Goal: Task Accomplishment & Management: Manage account settings

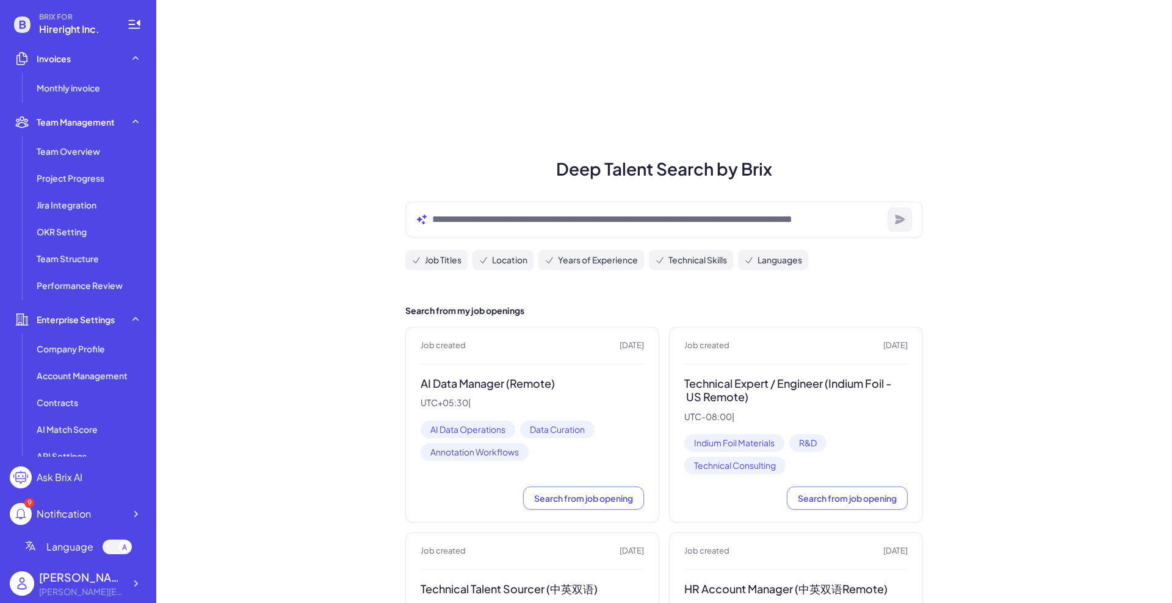
scroll to position [317, 0]
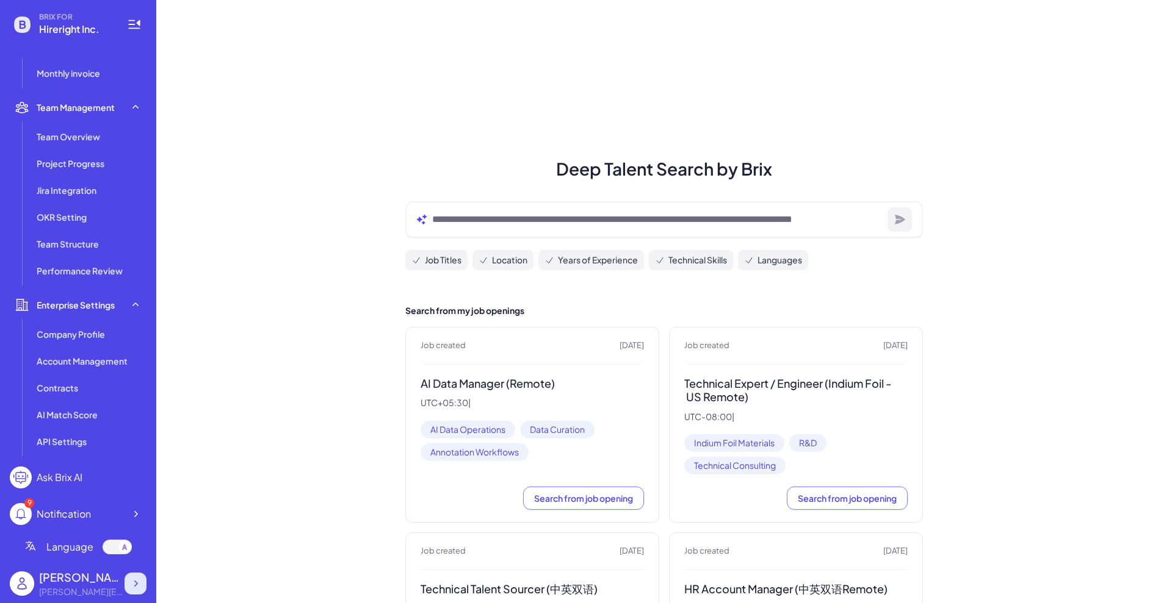
click at [126, 583] on div at bounding box center [135, 584] width 22 height 22
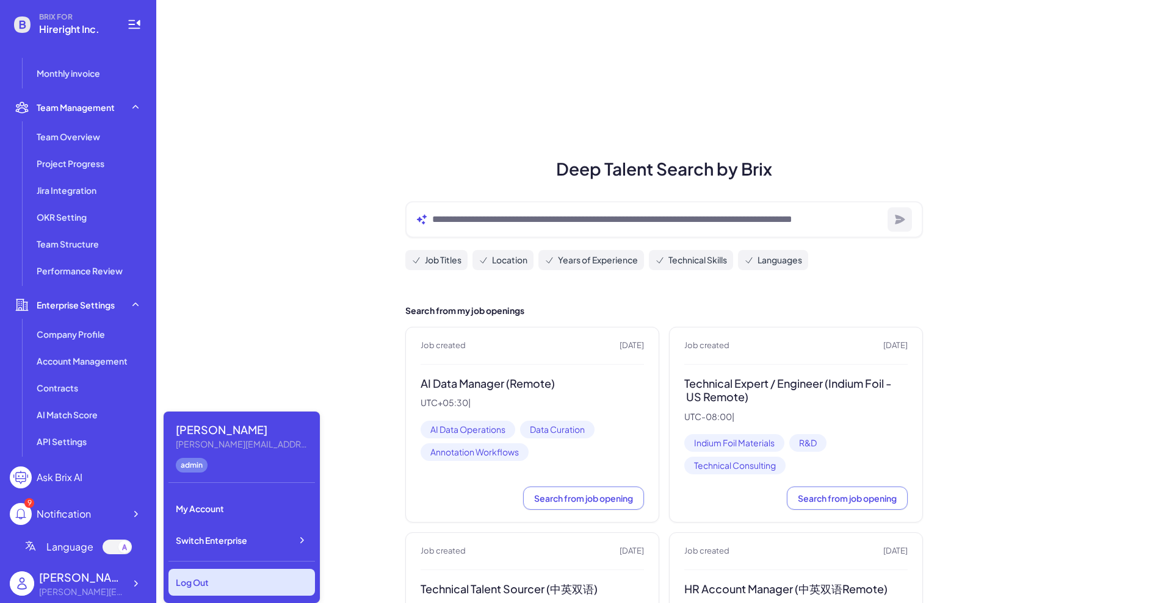
click at [228, 581] on div "Log Out" at bounding box center [241, 582] width 146 height 27
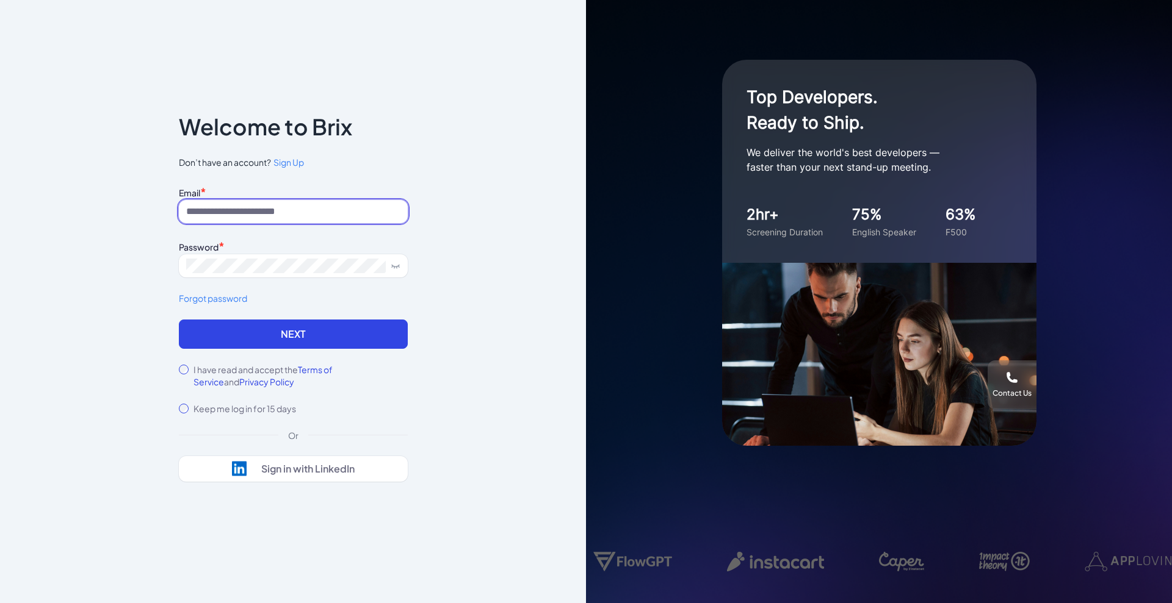
click at [344, 205] on input at bounding box center [293, 211] width 229 height 23
type input "**********"
click at [221, 337] on button "Next" at bounding box center [293, 334] width 229 height 29
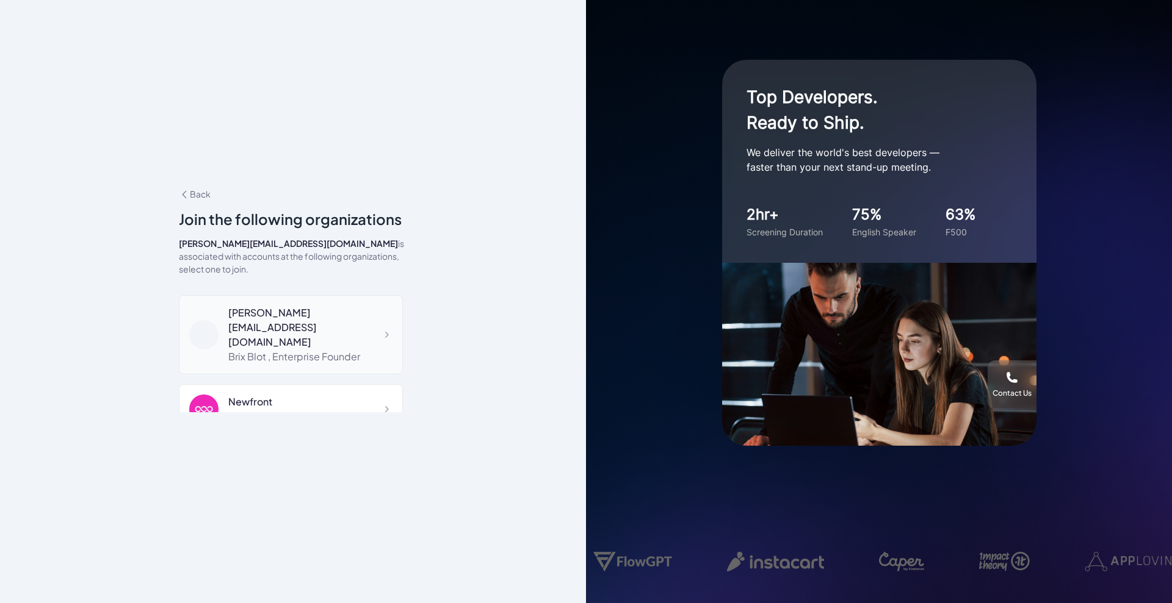
click at [330, 310] on div "[PERSON_NAME][EMAIL_ADDRESS][DOMAIN_NAME]" at bounding box center [310, 328] width 164 height 44
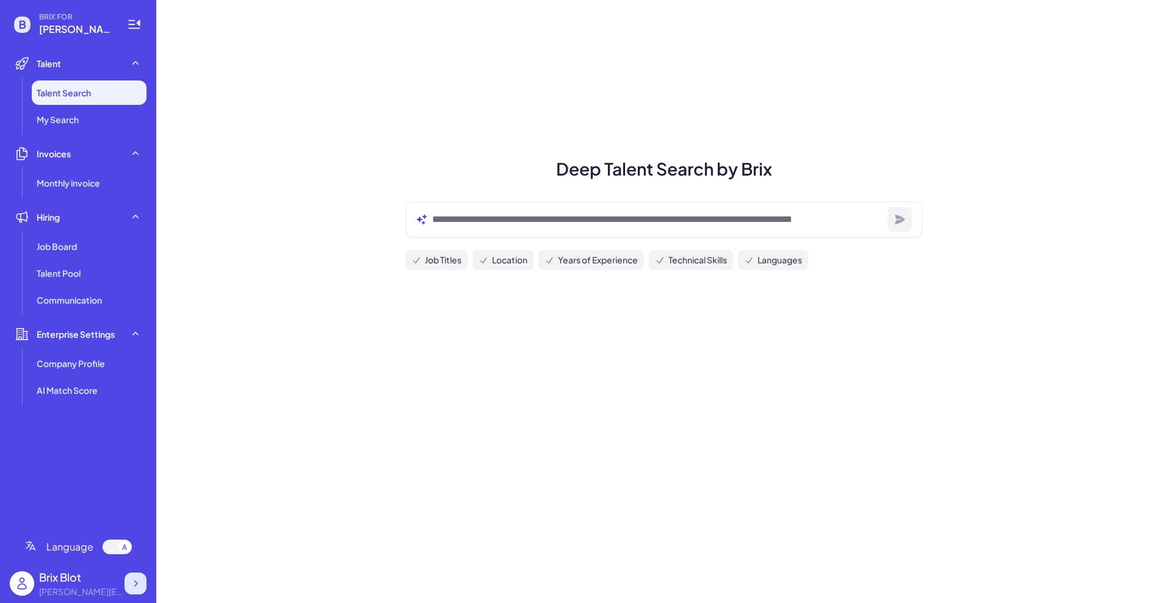
click at [141, 583] on icon at bounding box center [135, 584] width 12 height 12
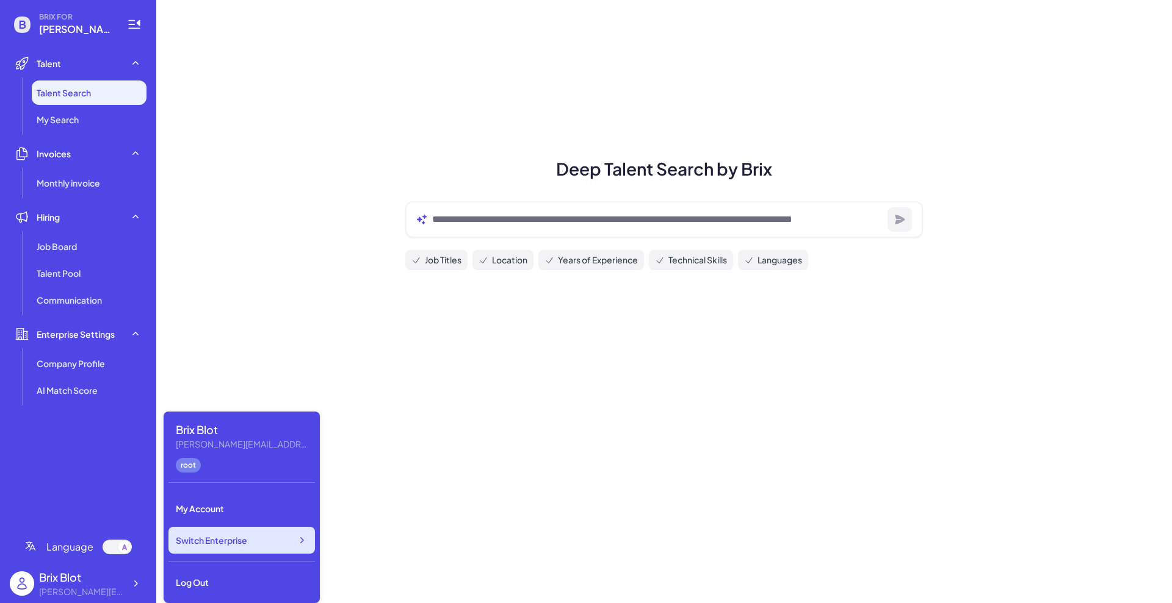
drag, startPoint x: 238, startPoint y: 539, endPoint x: 246, endPoint y: 538, distance: 8.0
click at [239, 539] on span "Switch Enterprise" at bounding box center [211, 541] width 71 height 12
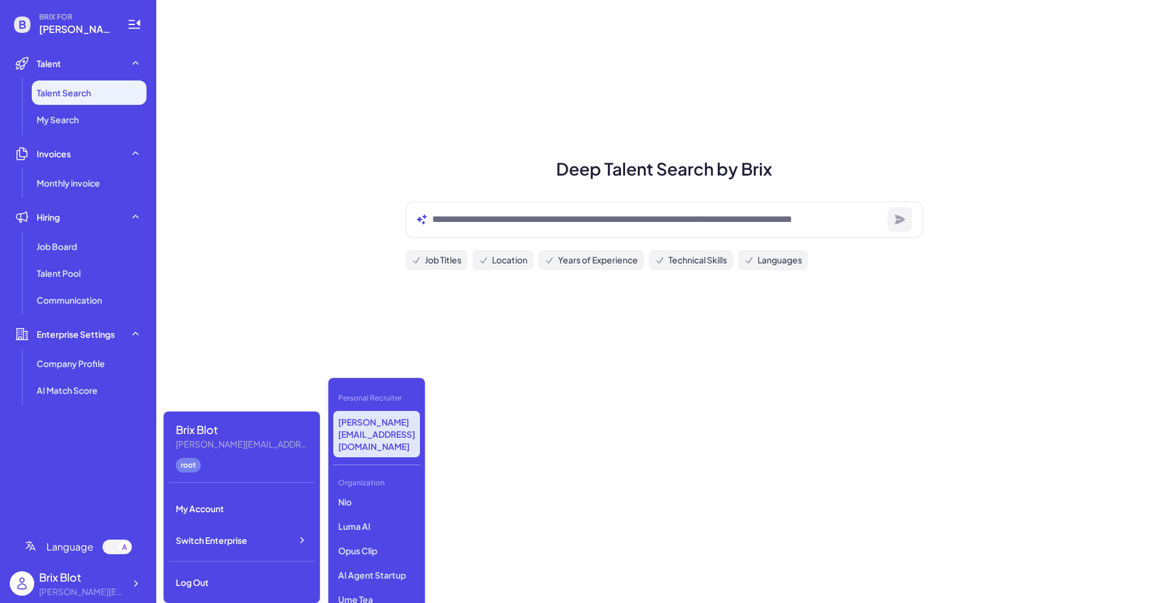
scroll to position [76, 0]
click at [361, 493] on p "Nebius" at bounding box center [376, 504] width 87 height 22
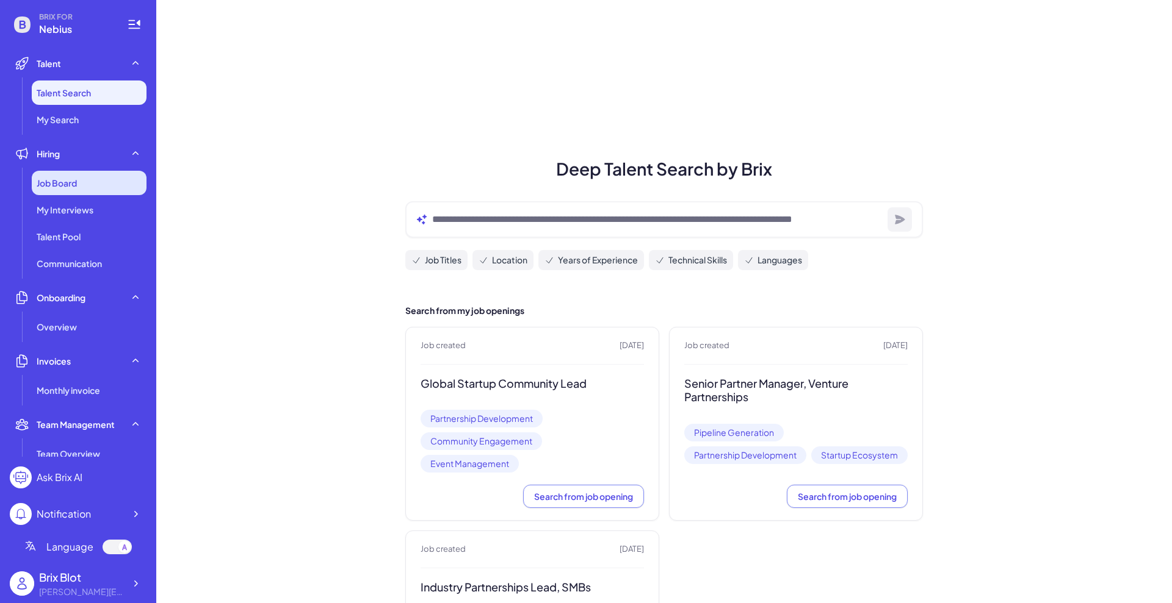
click at [70, 189] on div "Job Board" at bounding box center [89, 183] width 115 height 24
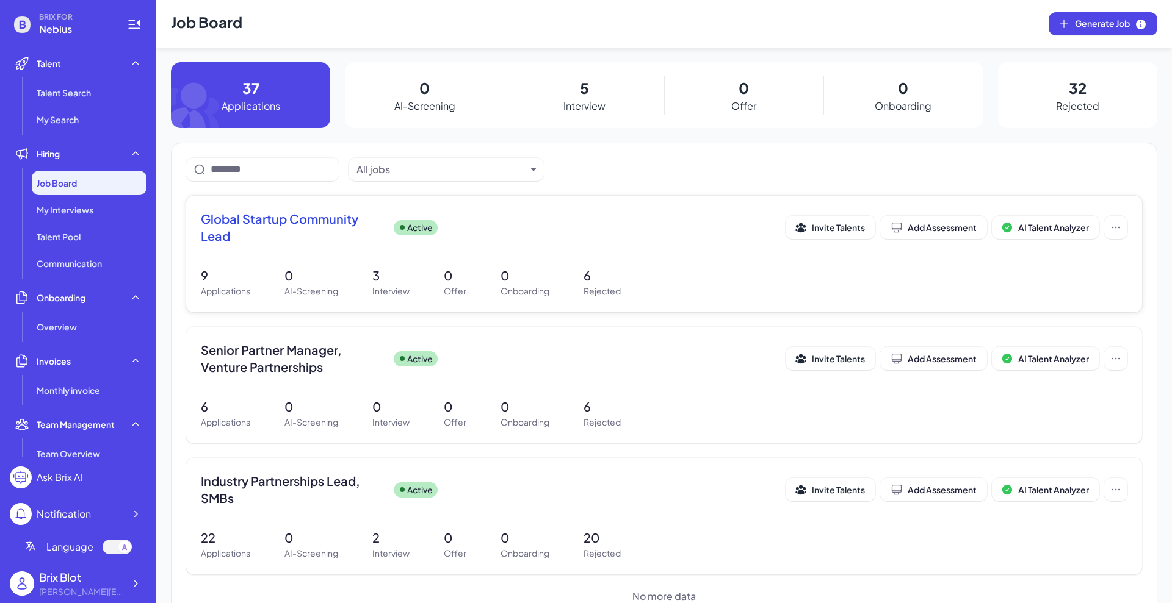
click at [274, 220] on span "Global Startup Community Lead" at bounding box center [292, 228] width 183 height 34
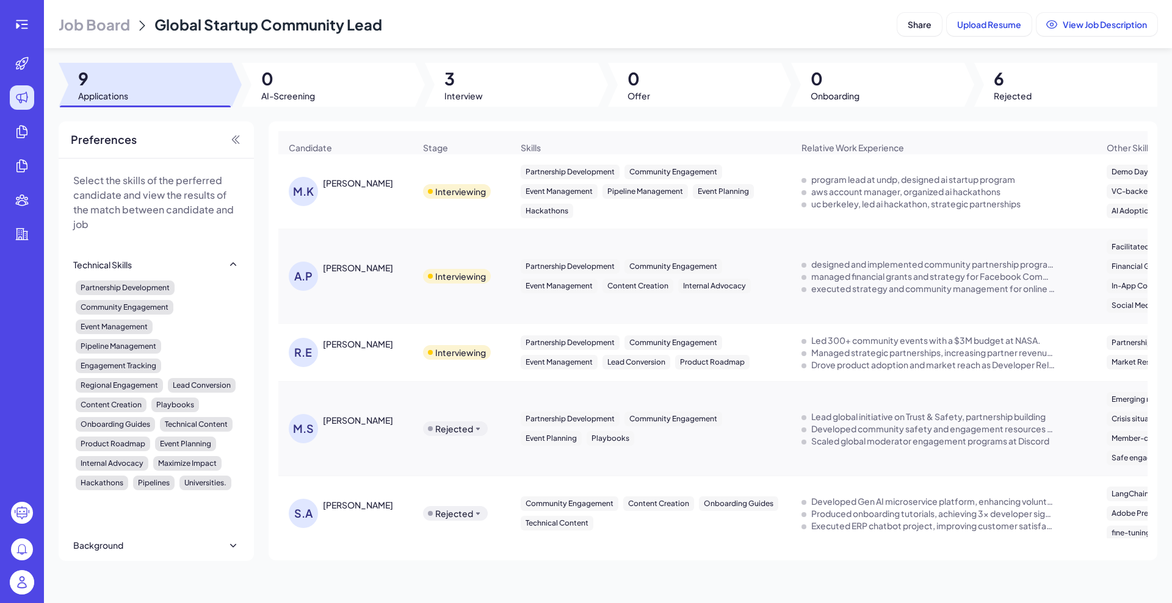
click at [444, 101] on div at bounding box center [511, 85] width 173 height 44
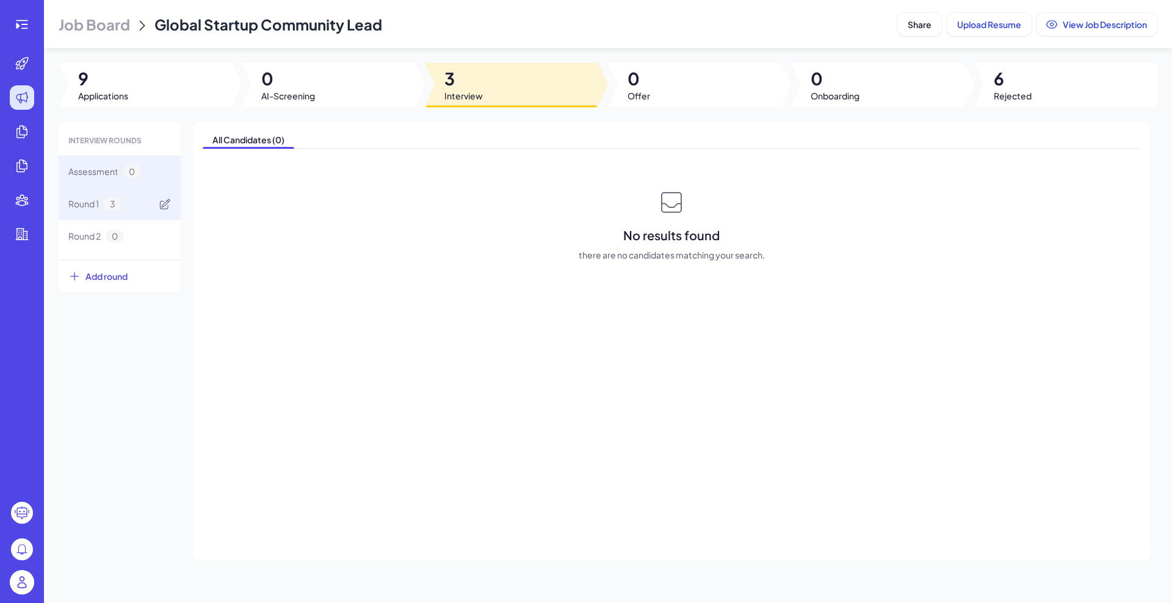
click at [134, 198] on div "Round 1 3" at bounding box center [120, 204] width 122 height 32
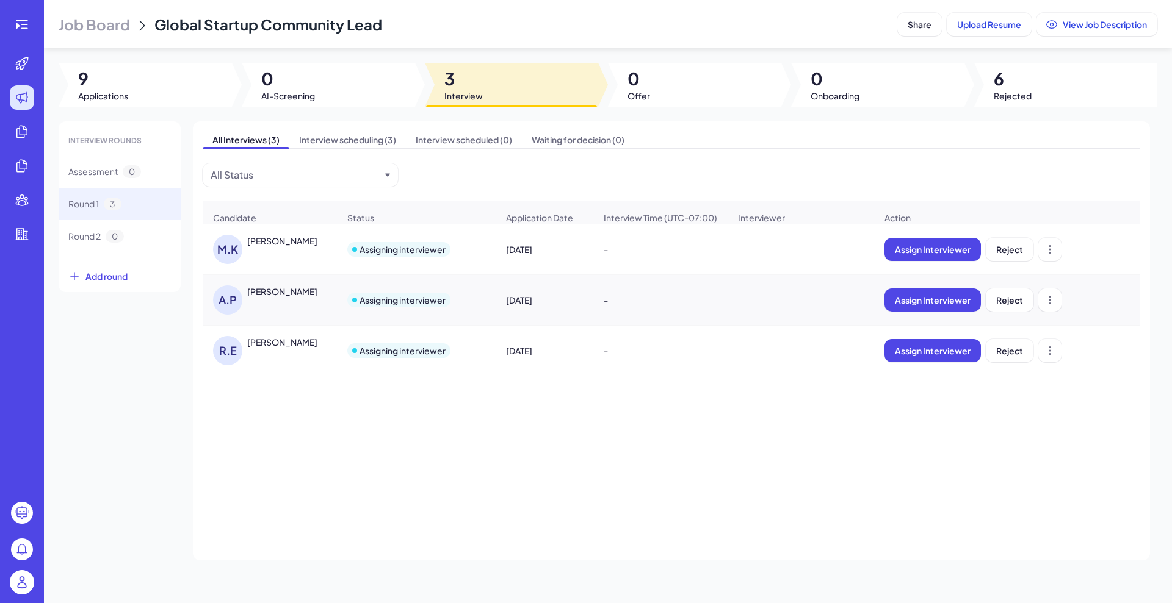
click at [291, 247] on div "MATVIY KRUGLOV" at bounding box center [282, 241] width 70 height 12
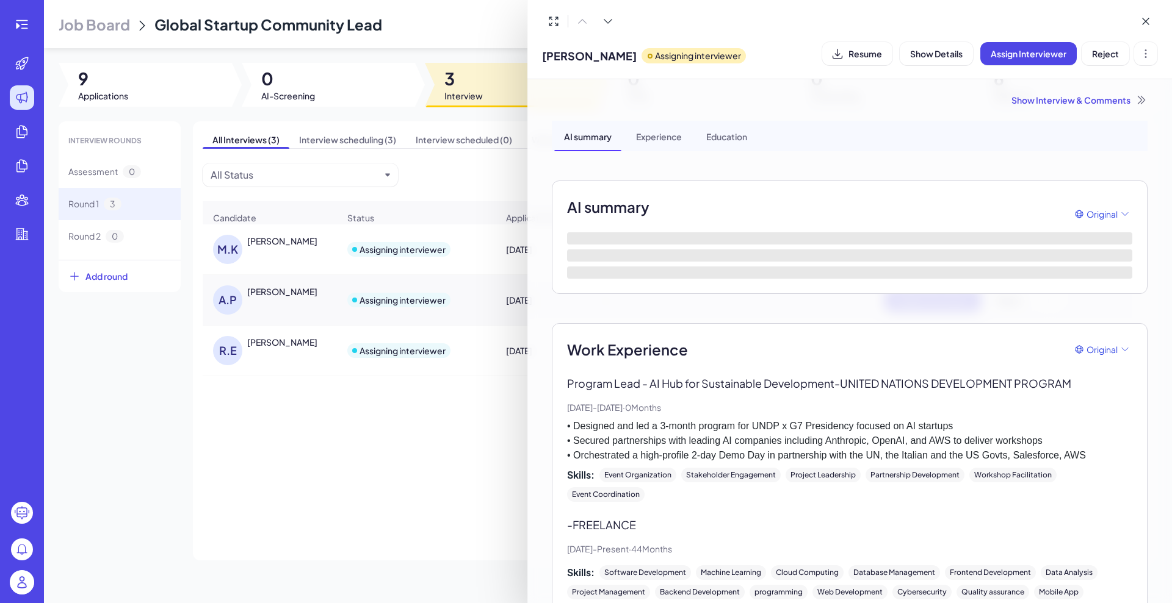
click at [307, 453] on div at bounding box center [586, 301] width 1172 height 603
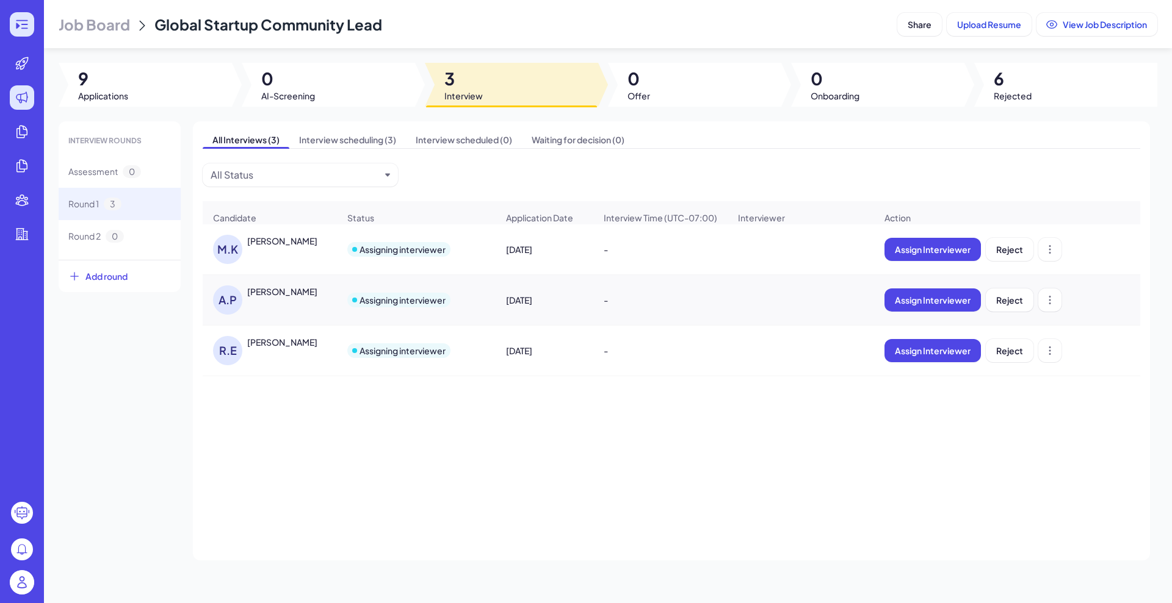
click at [24, 21] on icon at bounding box center [22, 24] width 15 height 15
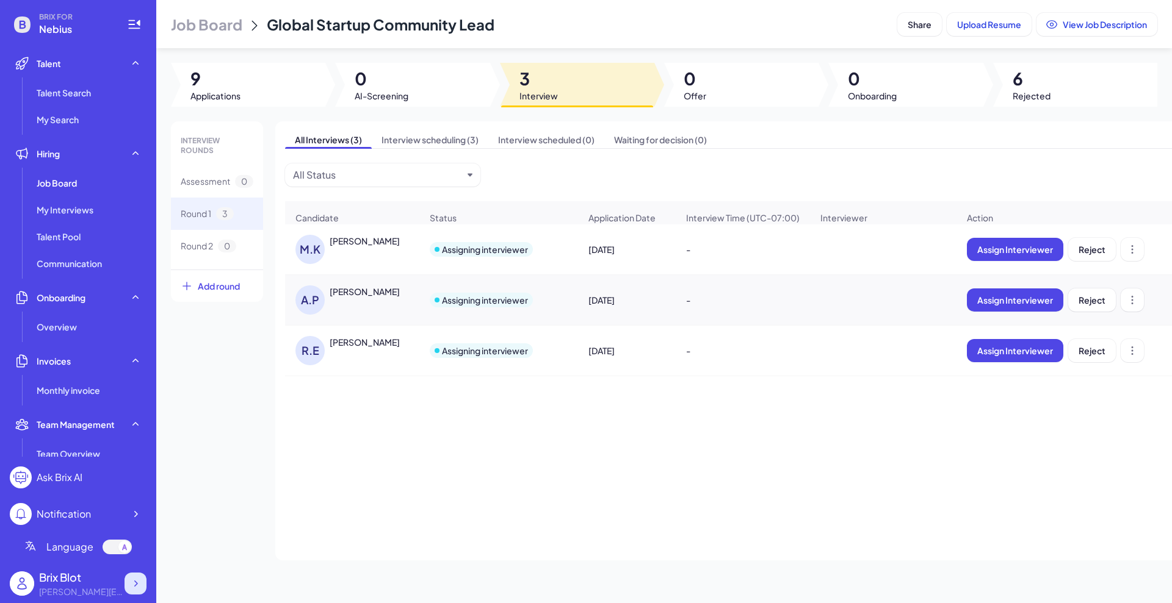
click at [137, 580] on icon at bounding box center [135, 584] width 12 height 12
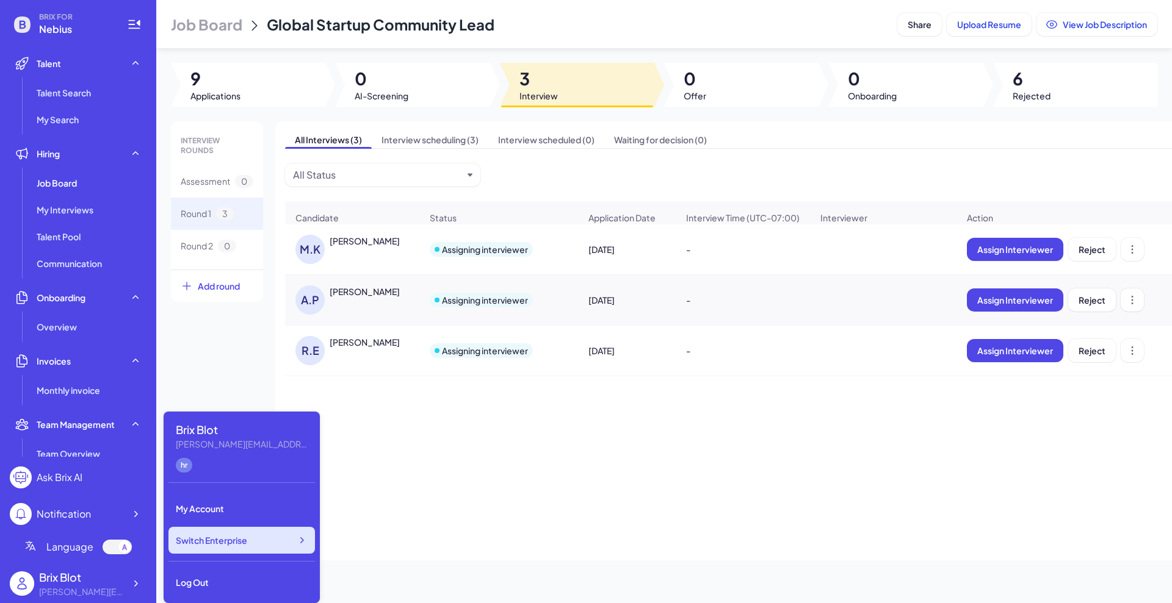
drag, startPoint x: 269, startPoint y: 533, endPoint x: 308, endPoint y: 531, distance: 39.1
click at [270, 533] on div "Switch Enterprise" at bounding box center [241, 540] width 146 height 27
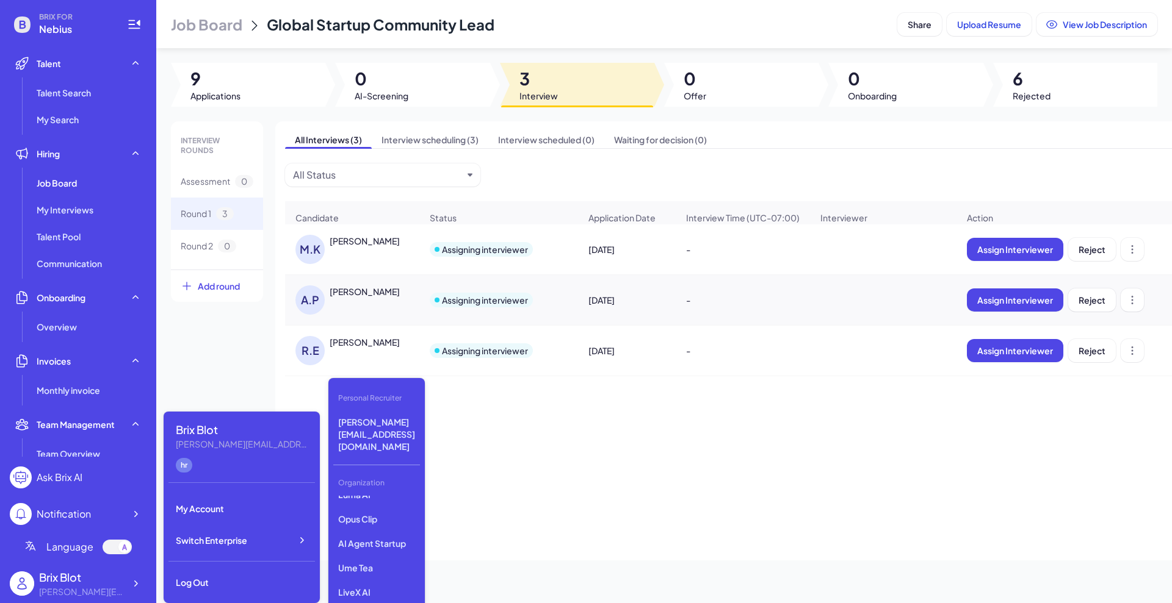
scroll to position [107, 0]
click at [386, 584] on p "Ume Tea" at bounding box center [376, 595] width 87 height 22
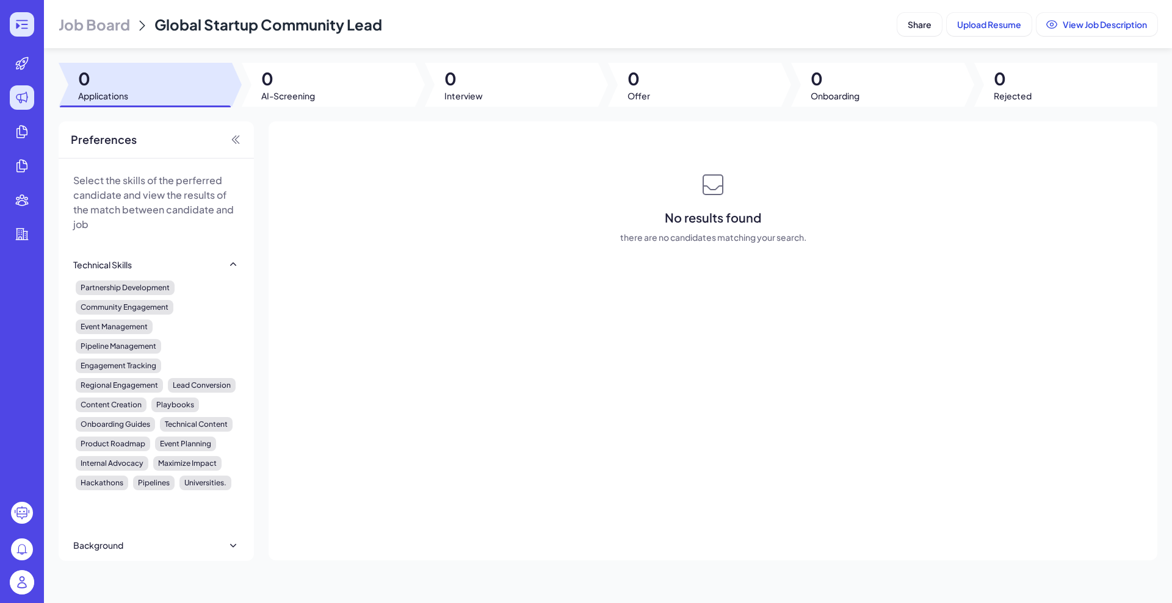
click at [11, 22] on div at bounding box center [22, 24] width 24 height 24
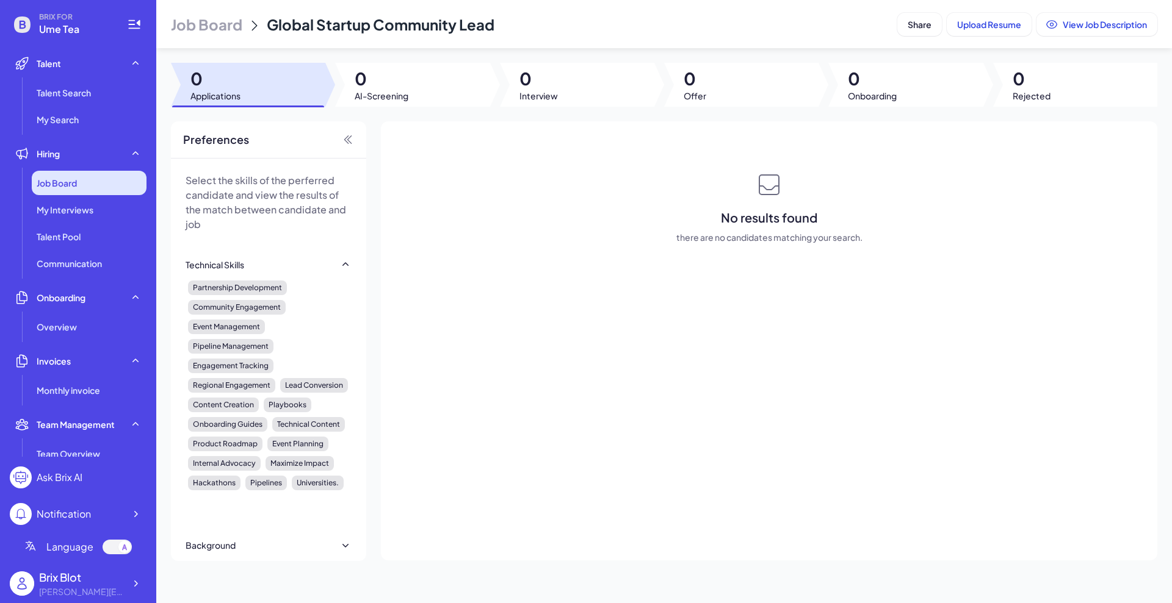
click at [78, 182] on div "Job Board" at bounding box center [89, 183] width 115 height 24
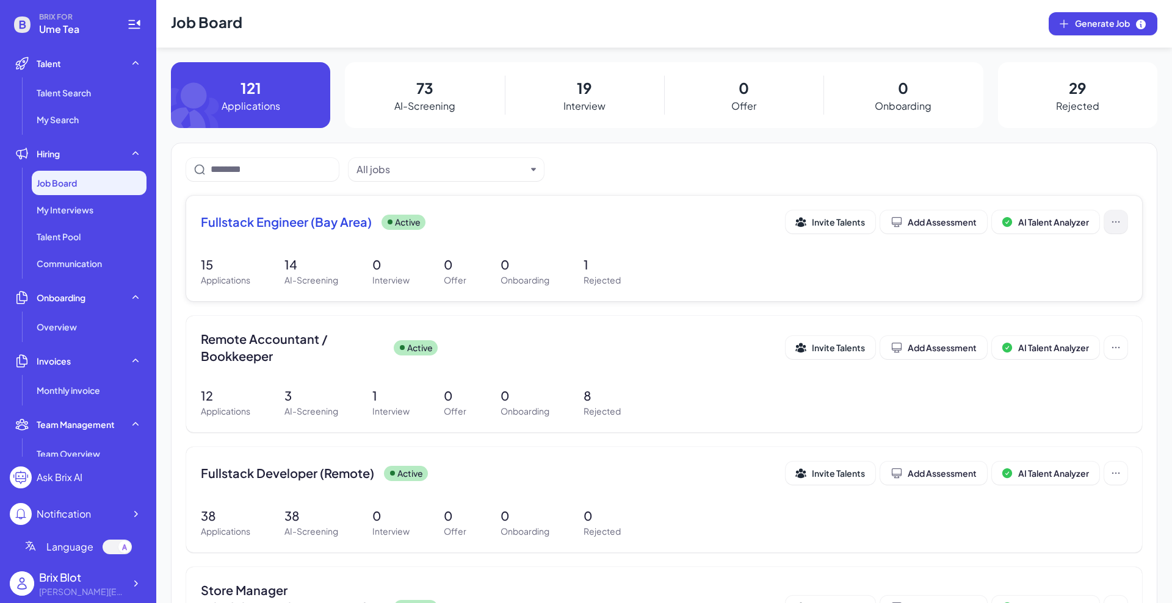
click at [1109, 221] on icon at bounding box center [1115, 222] width 12 height 12
click at [574, 248] on div "Fullstack Engineer (Bay Area) Active Invite Talents Add Assessment AI Talent An…" at bounding box center [664, 249] width 956 height 106
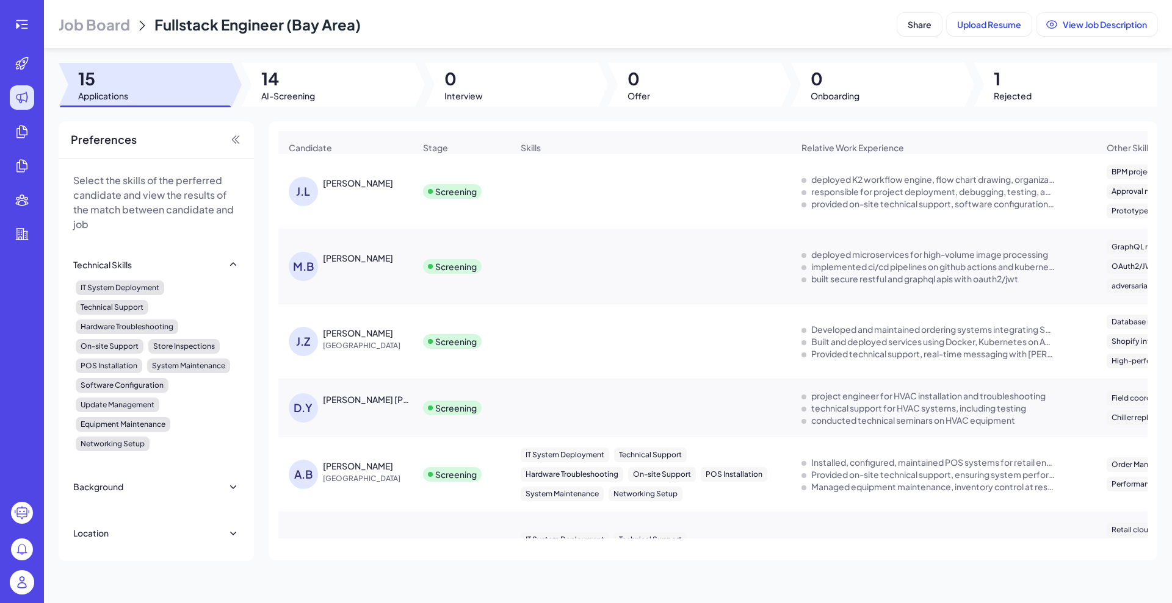
drag, startPoint x: 13, startPoint y: 31, endPoint x: 7, endPoint y: 85, distance: 55.2
click at [13, 31] on div at bounding box center [22, 24] width 24 height 24
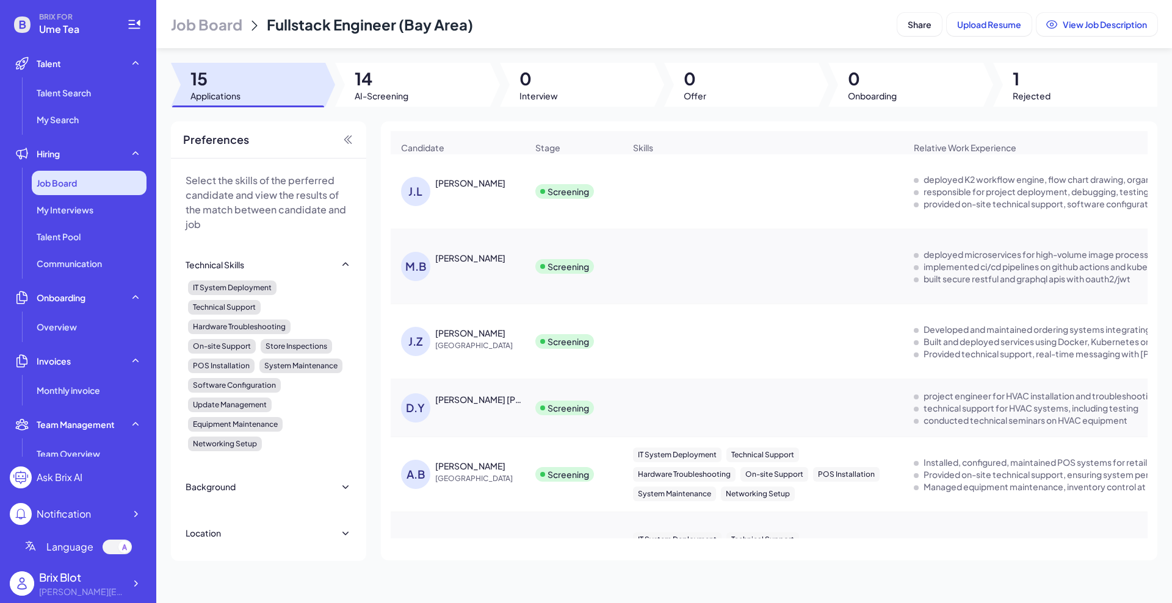
click at [57, 181] on span "Job Board" at bounding box center [57, 183] width 40 height 12
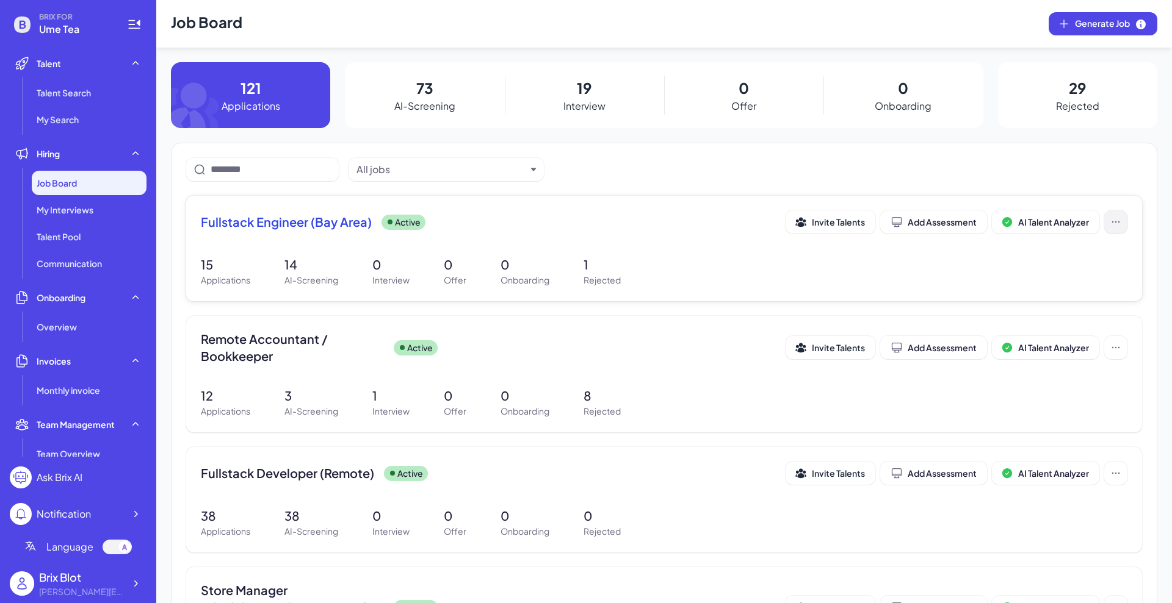
click at [1109, 216] on icon at bounding box center [1115, 222] width 12 height 12
click at [335, 225] on span "Fullstack Engineer (Bay Area)" at bounding box center [286, 222] width 171 height 17
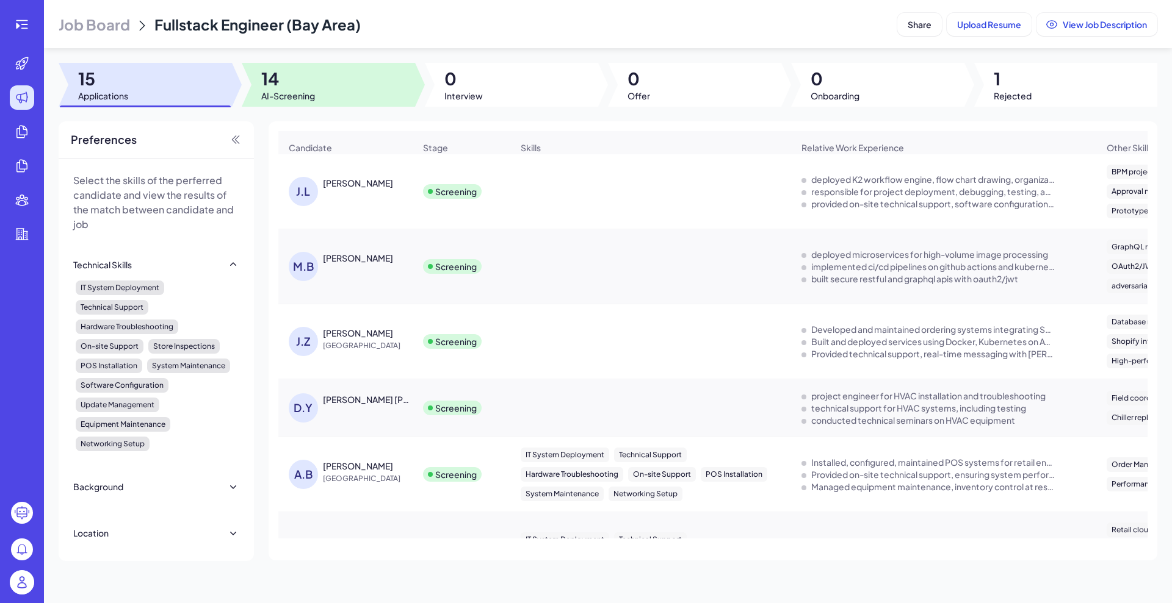
click at [274, 97] on span "AI-Screening" at bounding box center [288, 96] width 54 height 12
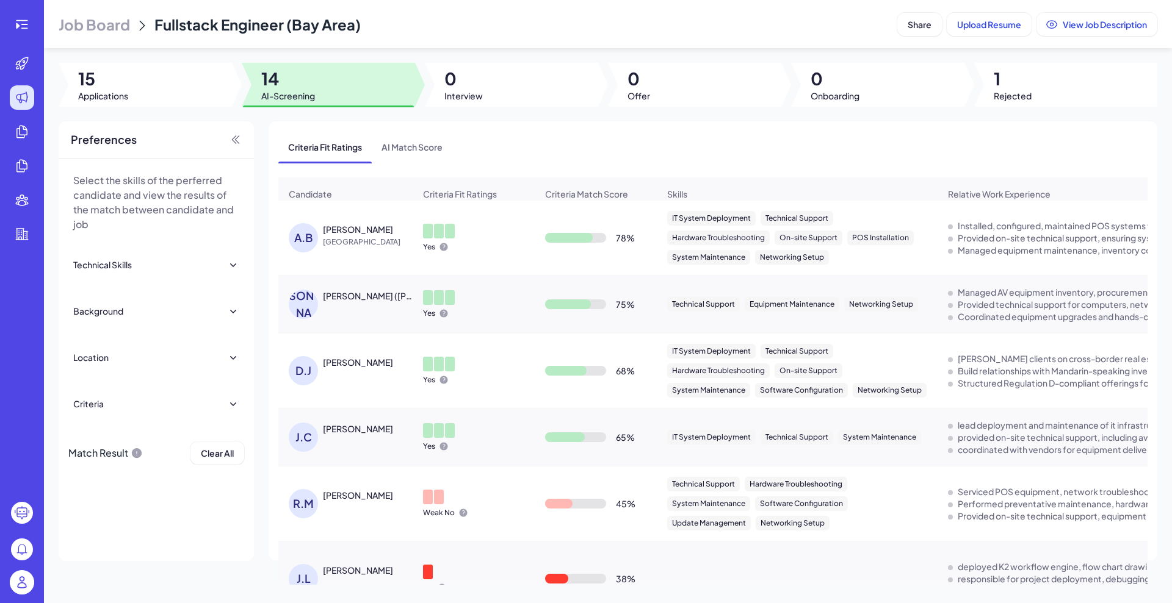
click at [483, 82] on div at bounding box center [511, 85] width 173 height 44
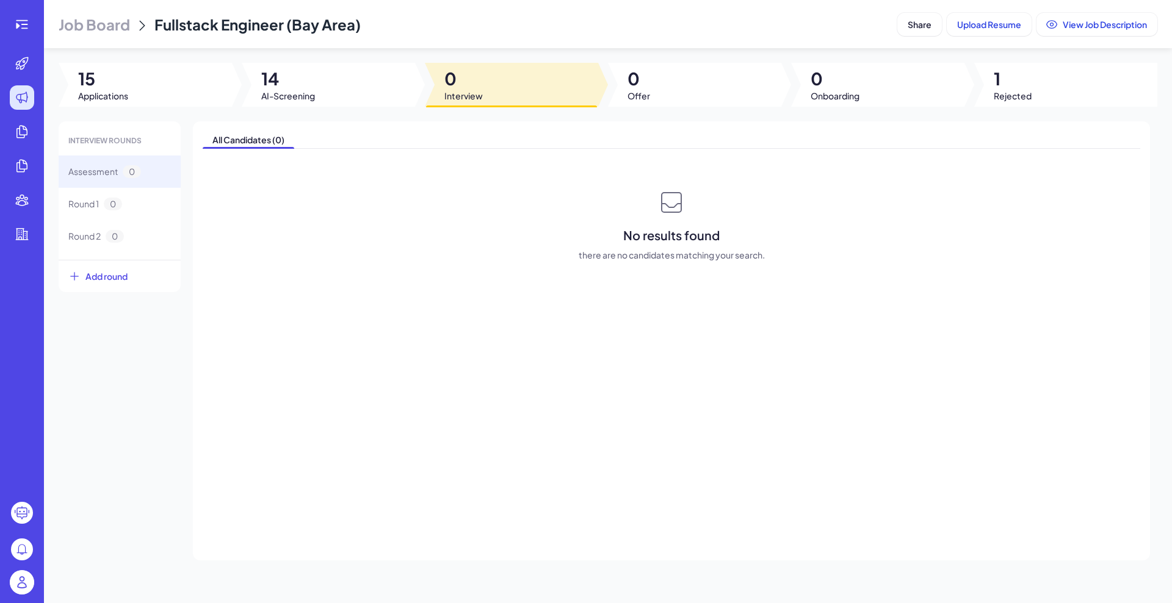
click at [322, 98] on div at bounding box center [328, 85] width 173 height 44
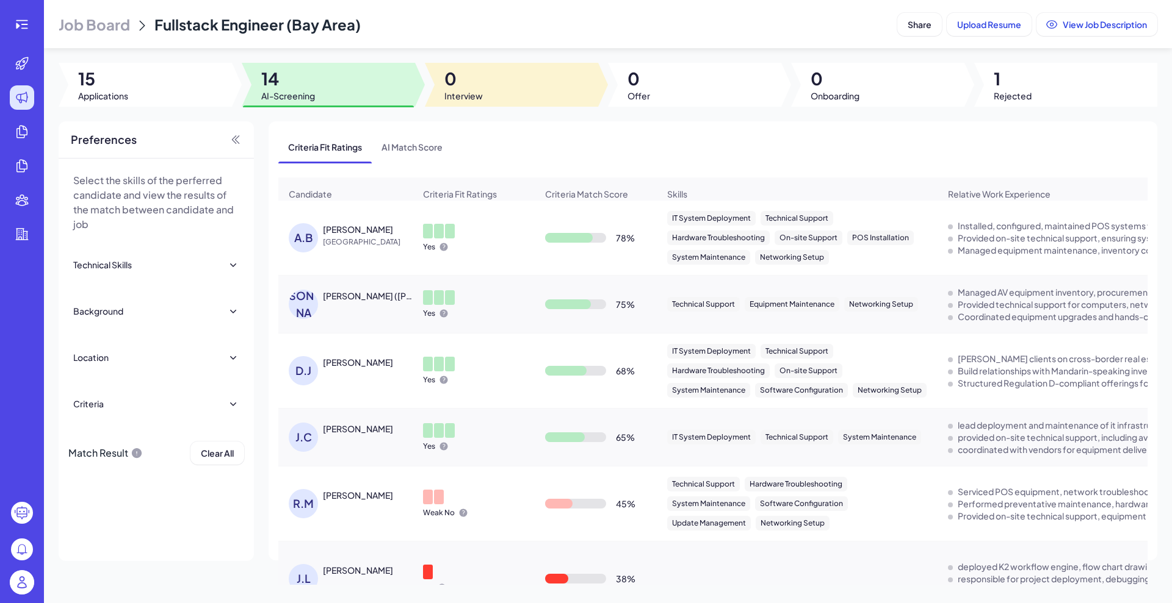
click at [464, 81] on span "0" at bounding box center [463, 79] width 38 height 22
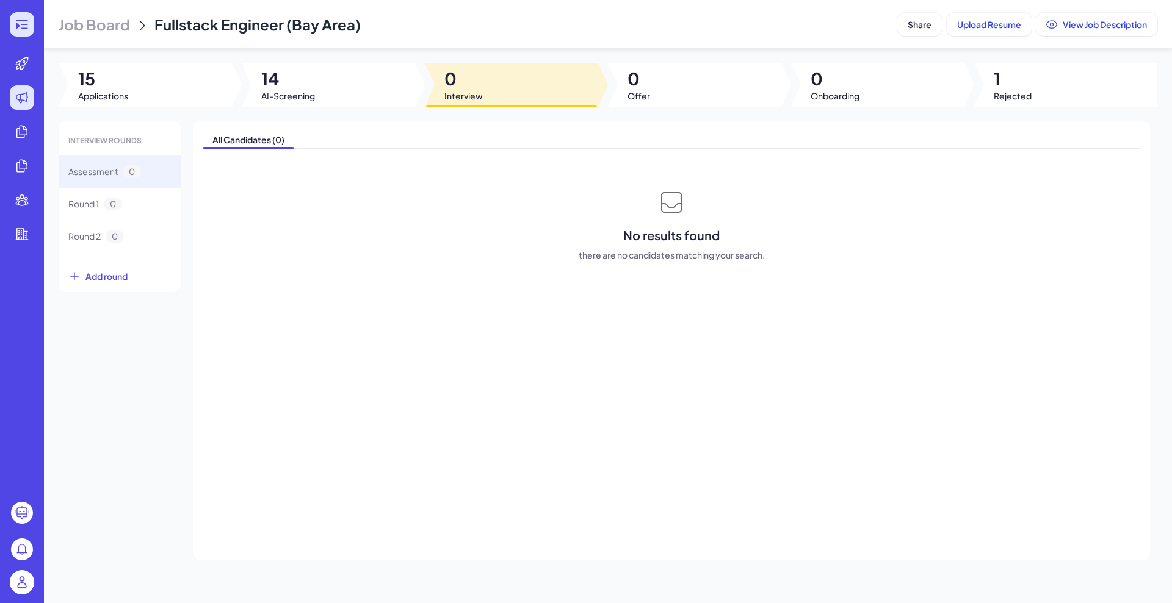
click at [27, 33] on div at bounding box center [22, 24] width 24 height 24
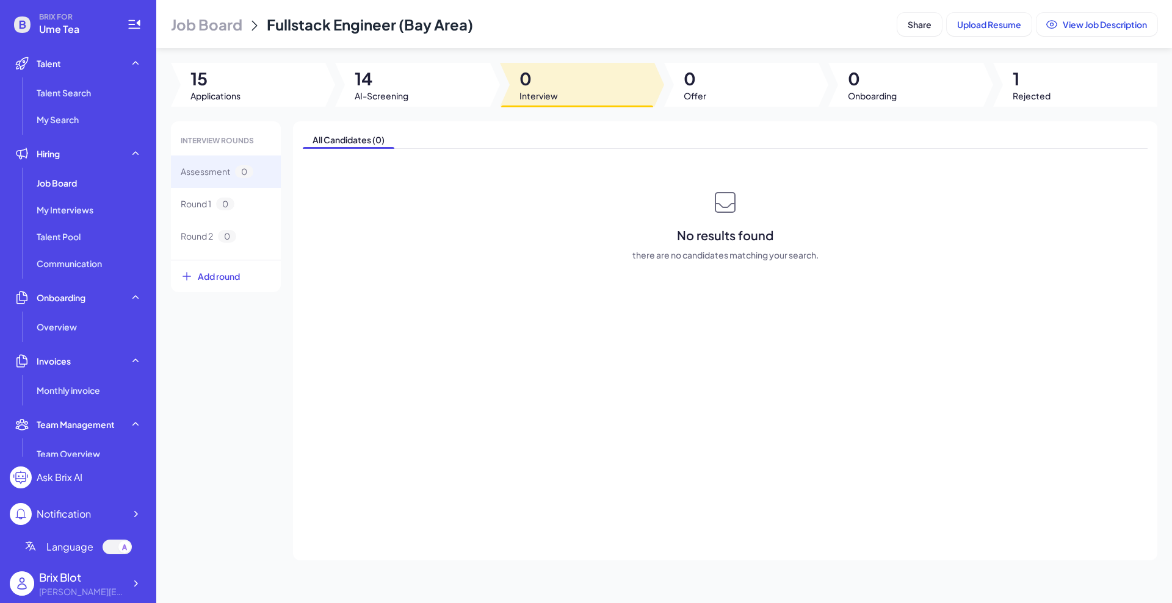
click at [448, 351] on div "All Candidates (0) No results found there are no candidates matching your searc…" at bounding box center [725, 340] width 864 height 439
click at [491, 375] on div "All Candidates (0) No results found there are no candidates matching your searc…" at bounding box center [725, 340] width 864 height 439
click at [482, 352] on div "All Candidates (0) No results found there are no candidates matching your searc…" at bounding box center [725, 340] width 864 height 439
click at [197, 209] on span "Round 1" at bounding box center [196, 204] width 31 height 13
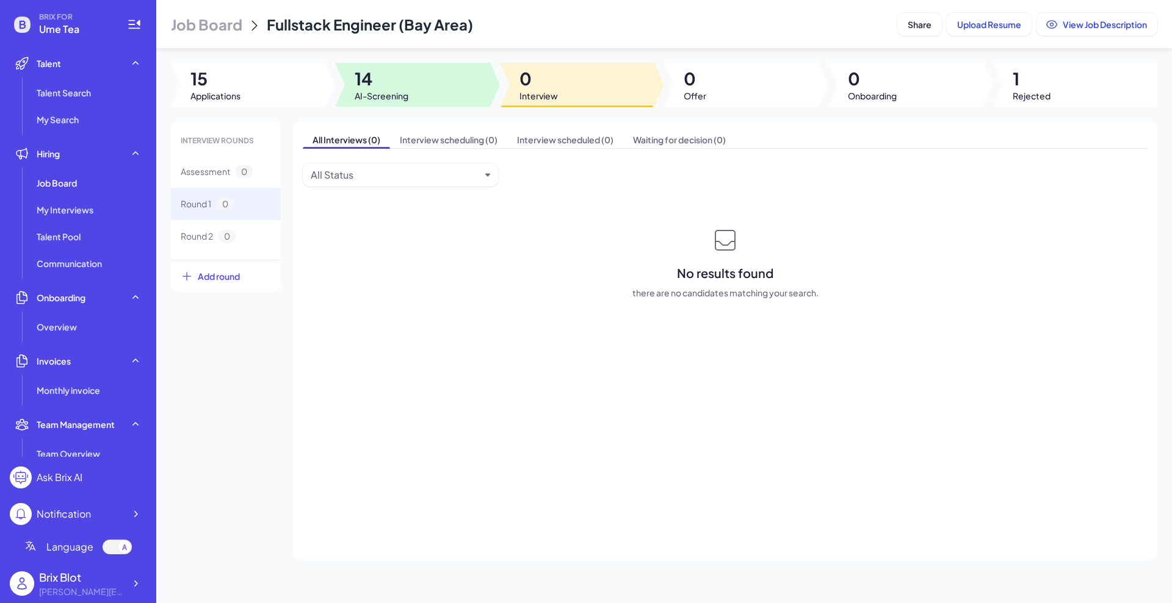
click at [359, 95] on span "AI-Screening" at bounding box center [382, 96] width 54 height 12
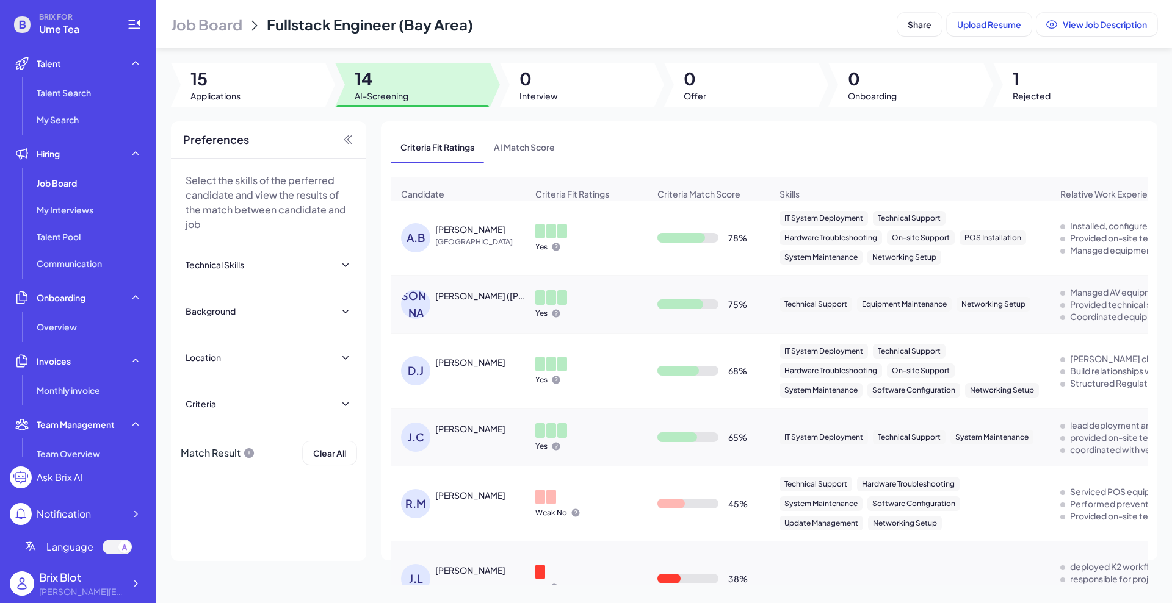
click at [293, 513] on div "Select the skills of the perferred candidate and view the results of the match …" at bounding box center [268, 360] width 195 height 403
click at [985, 29] on span "Upload Resume" at bounding box center [989, 24] width 64 height 11
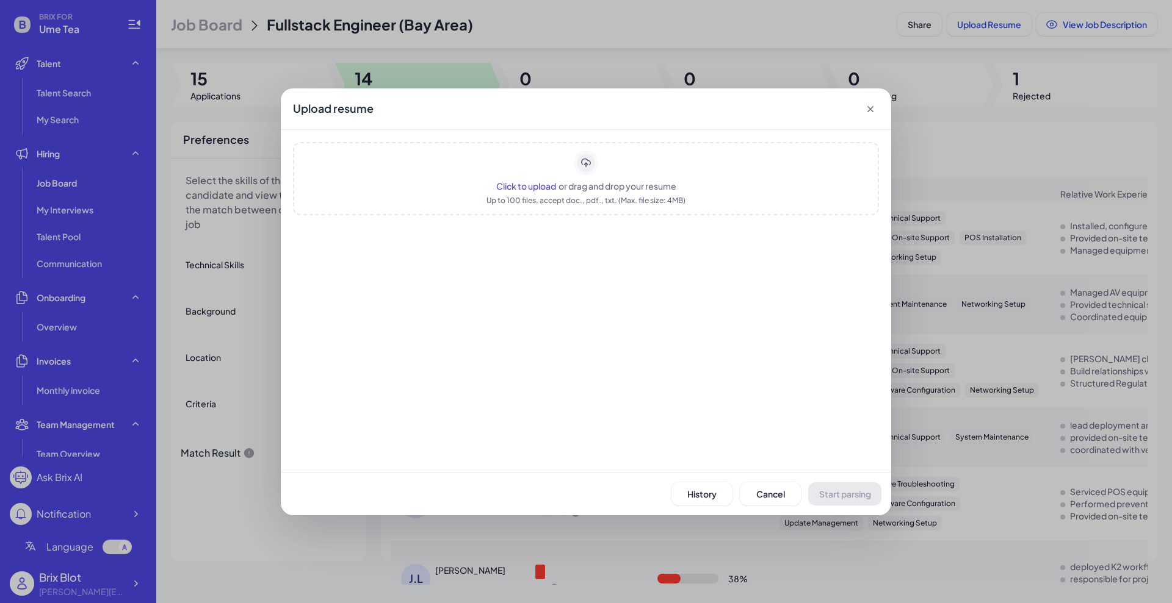
click at [938, 132] on div "Upload resume Click to upload or drag and drop your resume Up to 100 files, acc…" at bounding box center [586, 301] width 1172 height 603
click at [875, 107] on icon at bounding box center [870, 109] width 12 height 12
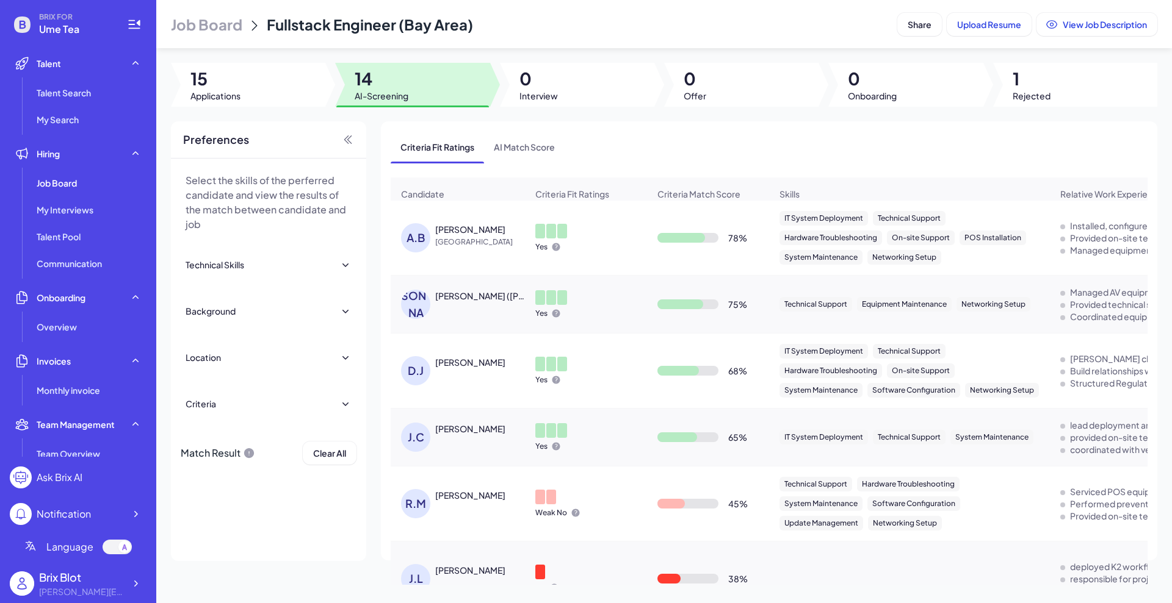
drag, startPoint x: 694, startPoint y: 156, endPoint x: 800, endPoint y: 125, distance: 109.9
click at [694, 156] on div "Criteria Fit Ratings AI Match Score" at bounding box center [769, 147] width 757 height 32
click at [960, 26] on span "Upload Resume" at bounding box center [989, 24] width 64 height 11
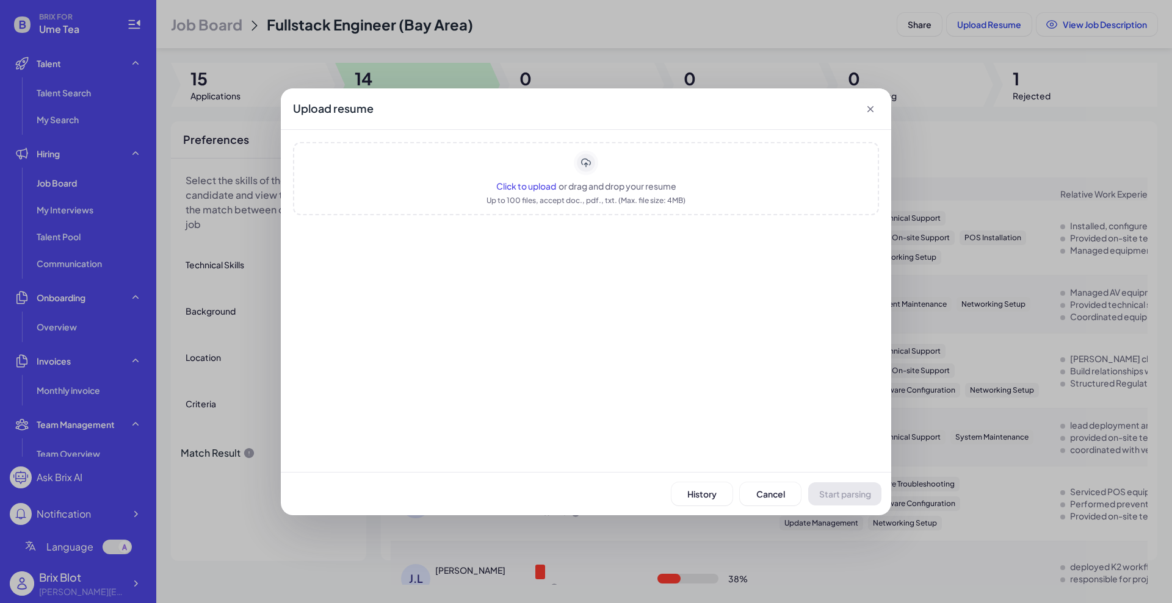
click at [590, 31] on div "Upload resume Click to upload or drag and drop your resume Up to 100 files, acc…" at bounding box center [586, 301] width 1172 height 603
click at [760, 494] on span "Cancel" at bounding box center [770, 494] width 29 height 11
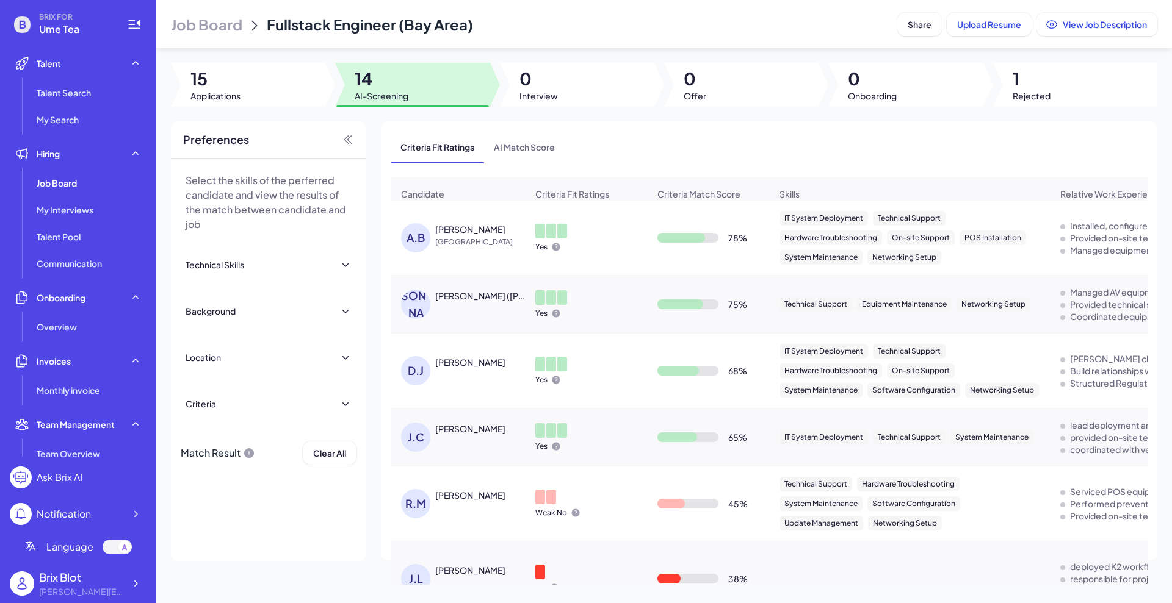
click at [531, 90] on span "Interview" at bounding box center [538, 96] width 38 height 12
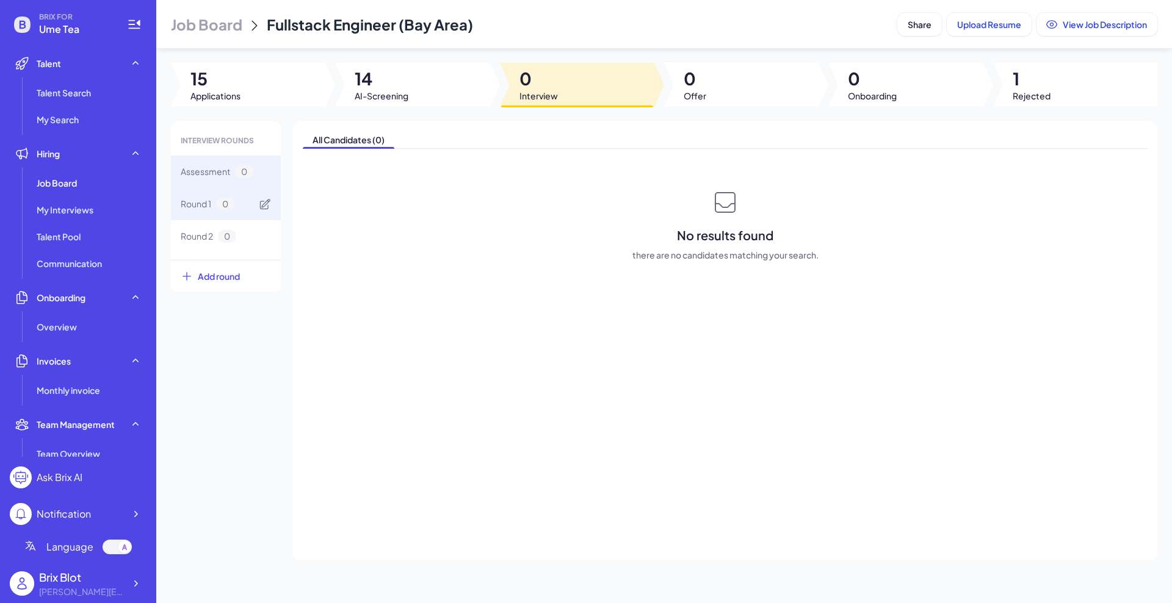
click at [191, 205] on span "Round 1" at bounding box center [196, 204] width 31 height 13
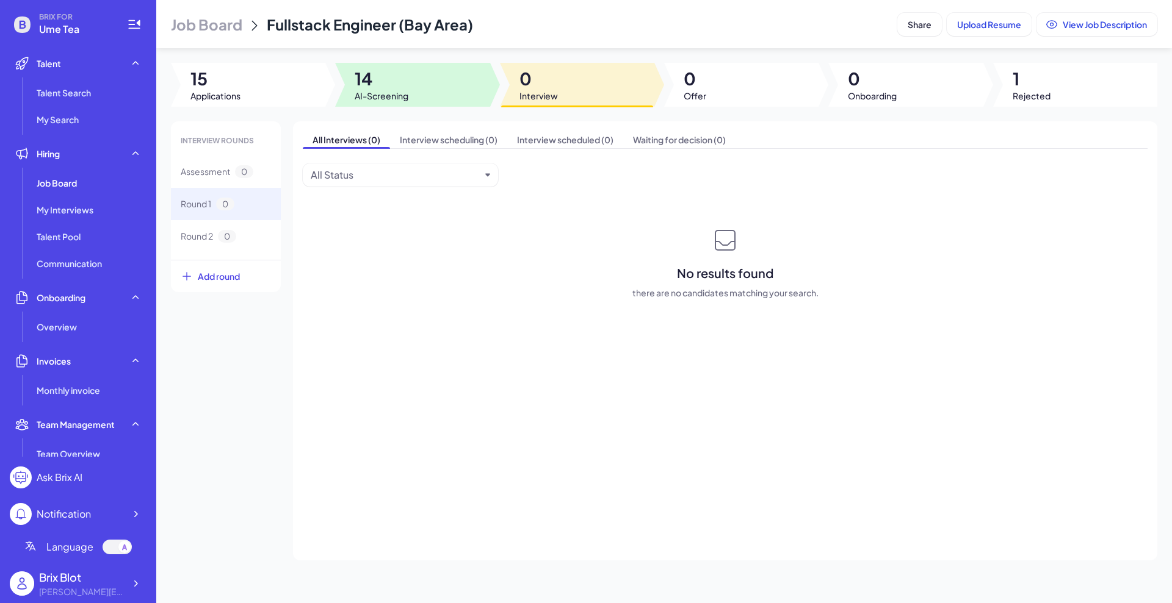
drag, startPoint x: 415, startPoint y: 90, endPoint x: 439, endPoint y: 98, distance: 25.3
click at [414, 90] on div at bounding box center [412, 85] width 154 height 44
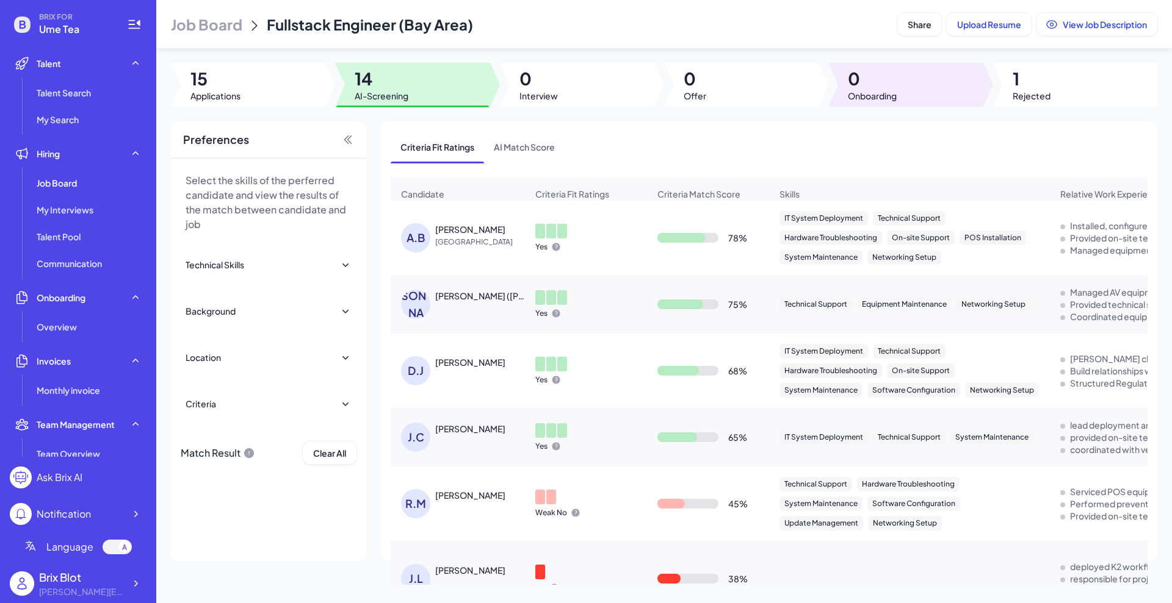
drag, startPoint x: 829, startPoint y: 91, endPoint x: 726, endPoint y: 90, distance: 102.5
click at [825, 93] on div "15 Applications 14 AI-Screening 0 Interview 0 Offer 0 Onboarding 1 Rejected" at bounding box center [663, 85] width 1015 height 44
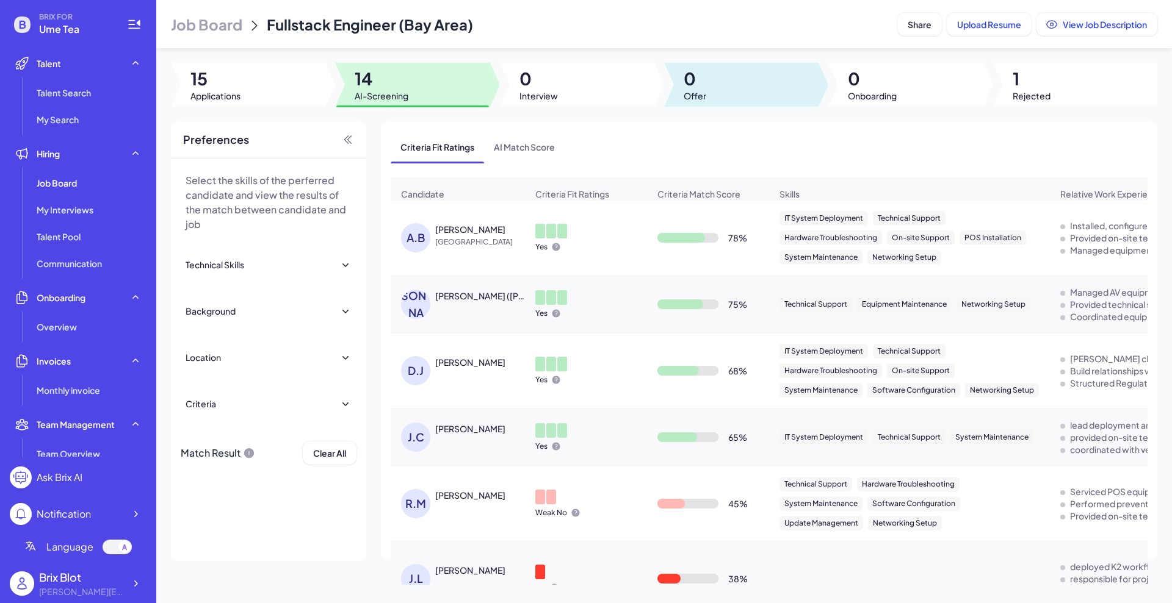
click at [716, 87] on div at bounding box center [741, 85] width 154 height 44
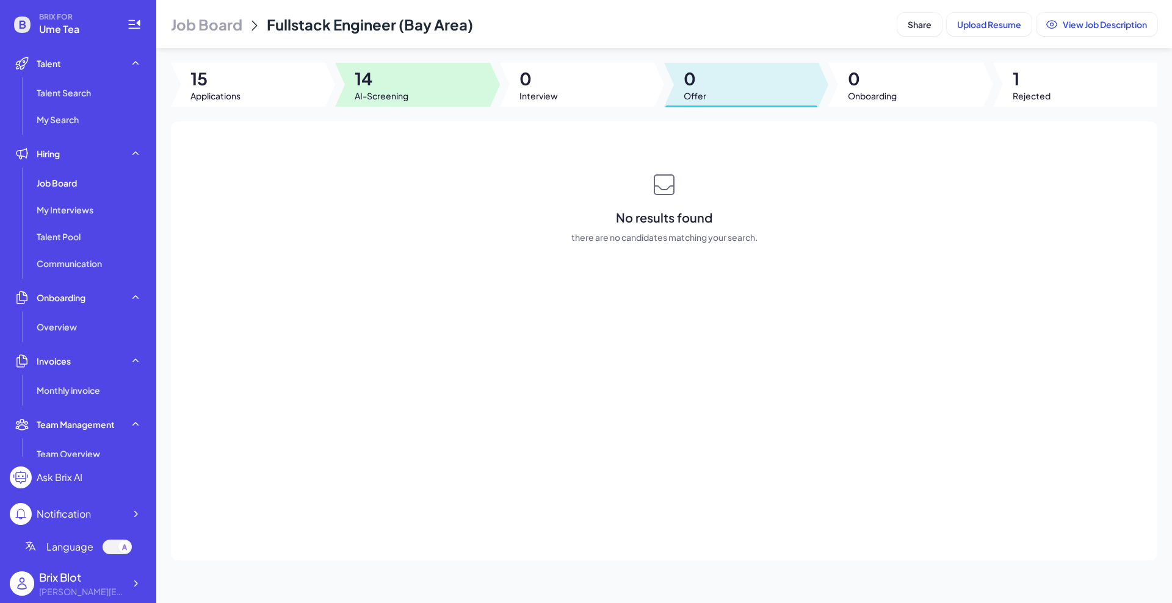
click at [402, 93] on span "AI-Screening" at bounding box center [382, 96] width 54 height 12
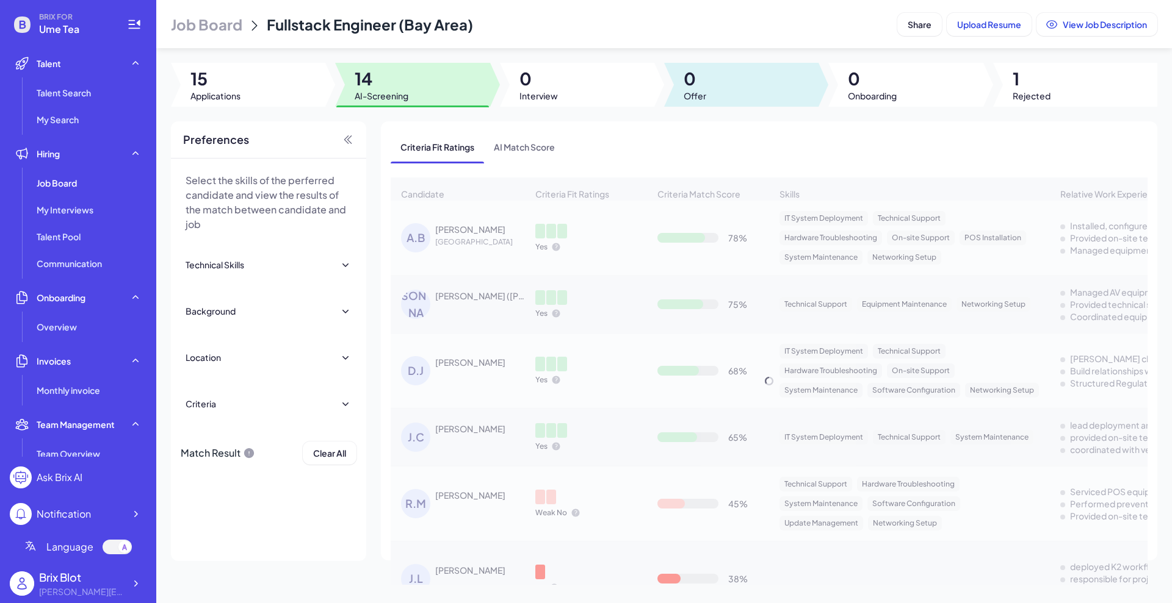
click at [675, 87] on div at bounding box center [741, 85] width 154 height 44
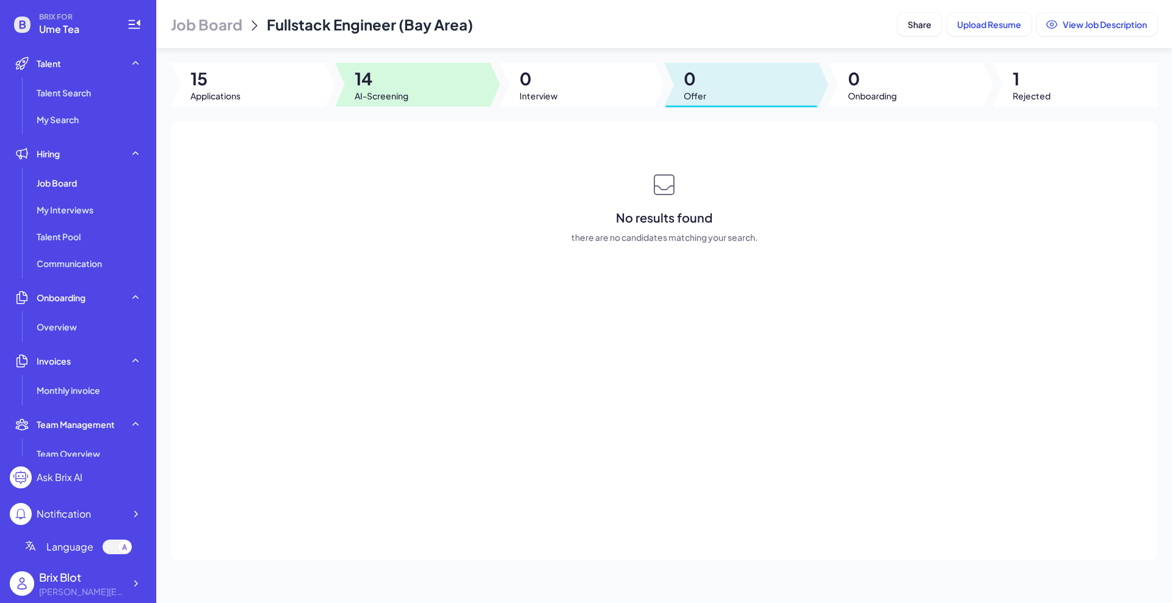
click at [368, 81] on span "14" at bounding box center [382, 79] width 54 height 22
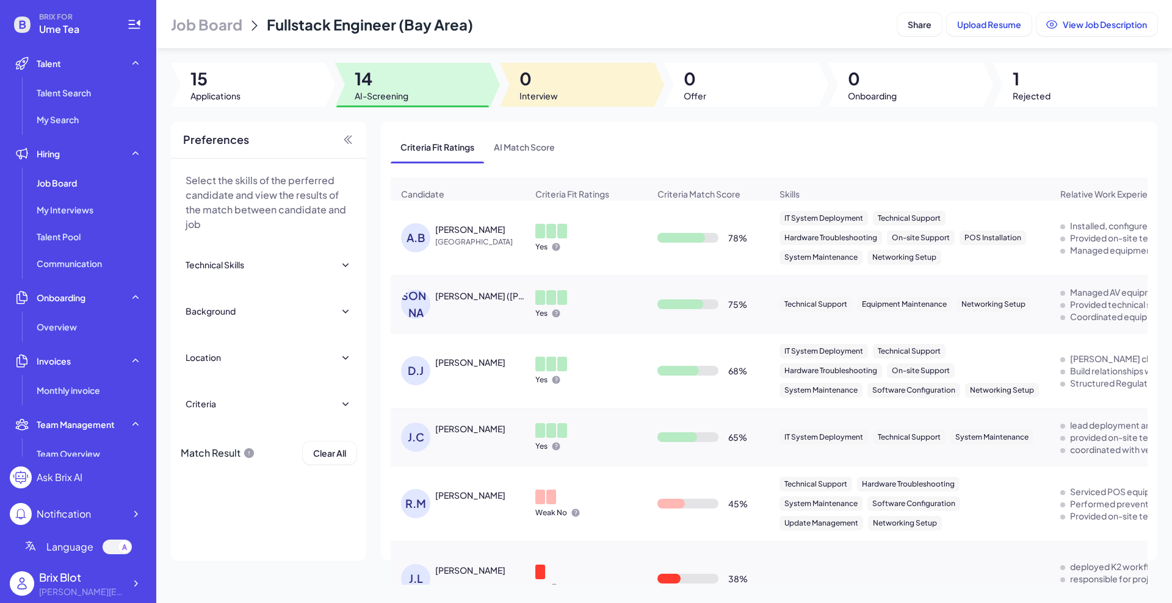
click at [540, 88] on span "0" at bounding box center [538, 79] width 38 height 22
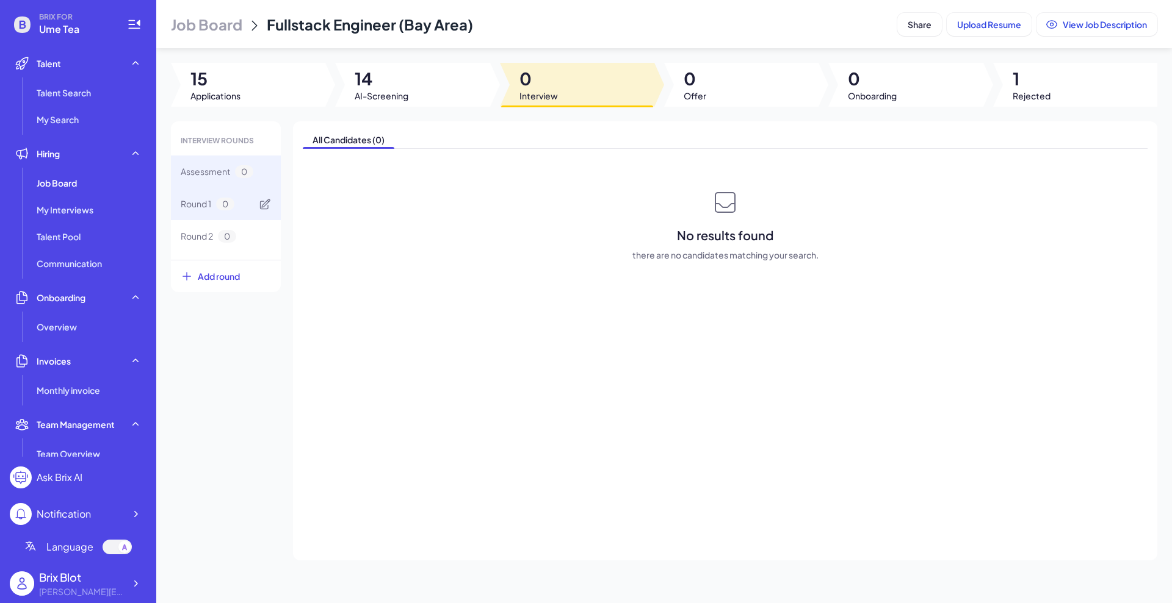
click at [204, 200] on span "Round 1" at bounding box center [196, 204] width 31 height 13
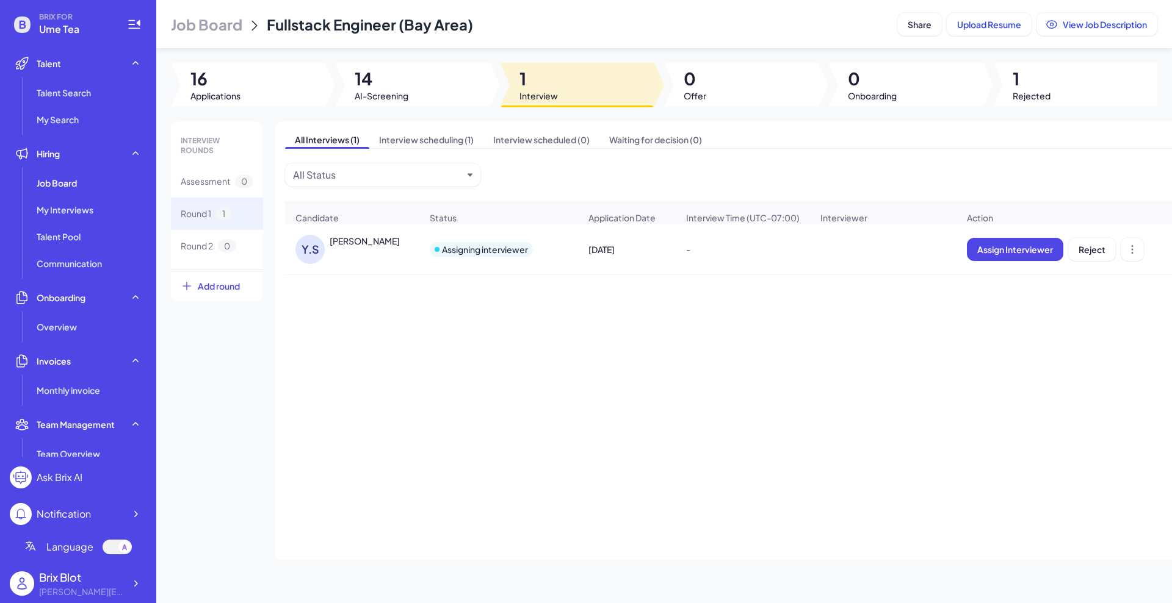
drag, startPoint x: 484, startPoint y: 340, endPoint x: 458, endPoint y: 325, distance: 30.7
click at [484, 341] on div "[PERSON_NAME] Assigning interviewer [DATE] - Assign Interviewer Reject" at bounding box center [753, 367] width 937 height 284
click at [1048, 255] on span "Assign Interviewer" at bounding box center [1015, 249] width 76 height 11
click at [1031, 325] on div "Select Interviewer" at bounding box center [1009, 324] width 137 height 15
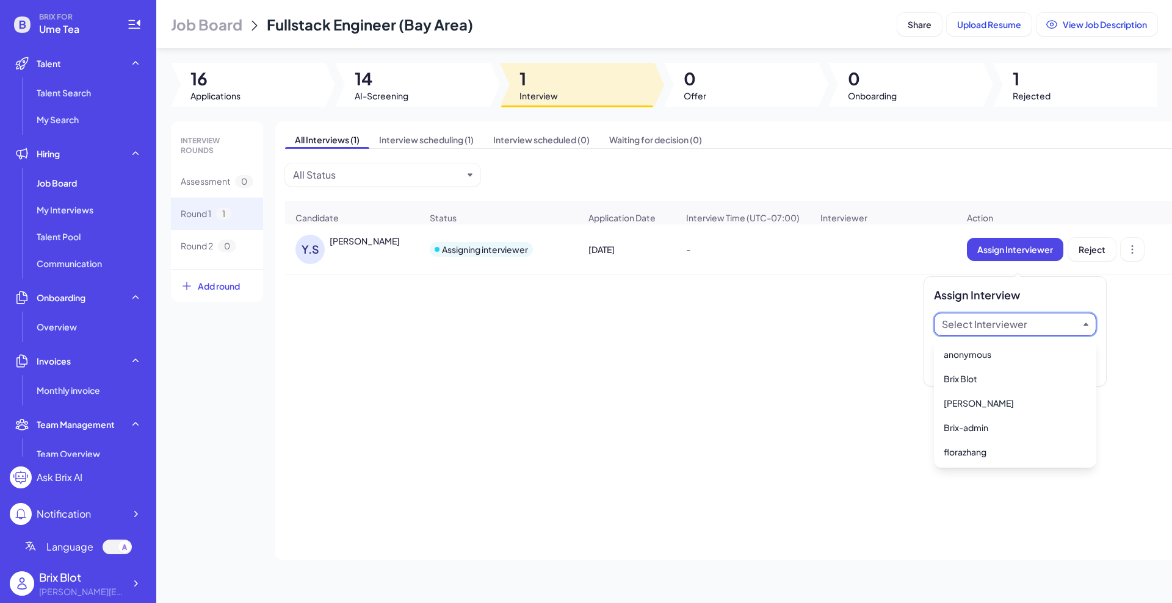
click at [818, 401] on div "[PERSON_NAME] Assigning interviewer [DATE] - Assign Interviewer Reject" at bounding box center [753, 367] width 937 height 284
